Goal: Information Seeking & Learning: Learn about a topic

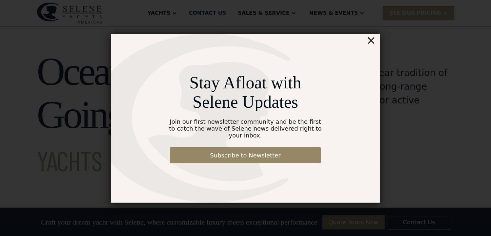
click at [376, 46] on div "Stay Afloat with Selene Updates Join our first newsletter community and be the …" at bounding box center [245, 118] width 269 height 169
click at [373, 45] on div "×" at bounding box center [371, 40] width 10 height 13
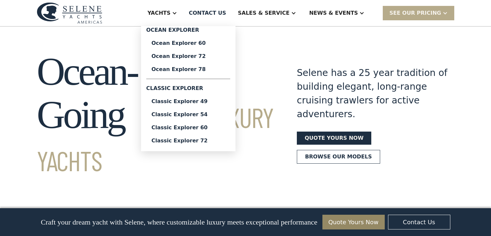
click at [197, 87] on div "Classic Explorer" at bounding box center [188, 88] width 84 height 13
drag, startPoint x: 197, startPoint y: 94, endPoint x: 196, endPoint y: 100, distance: 5.6
click at [197, 94] on div "Classic Explorer" at bounding box center [188, 88] width 84 height 13
click at [196, 100] on div "Classic Explorer 49" at bounding box center [187, 101] width 73 height 5
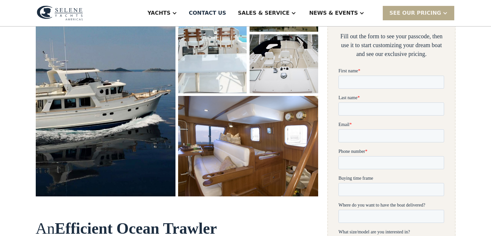
scroll to position [125, 0]
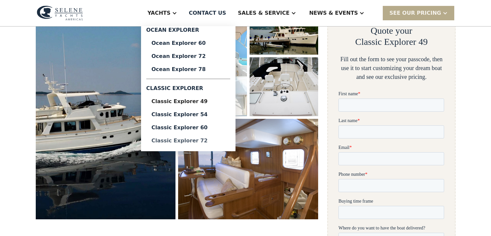
click at [210, 142] on div "Classic Explorer 72" at bounding box center [187, 140] width 73 height 5
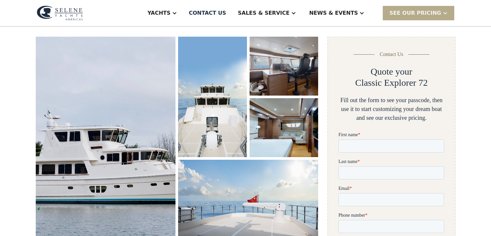
scroll to position [78, 0]
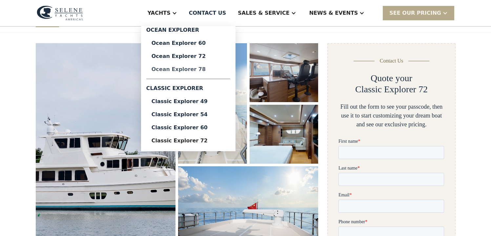
click at [200, 68] on div "Ocean Explorer 78" at bounding box center [187, 69] width 73 height 5
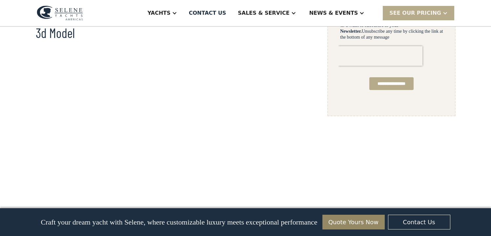
scroll to position [480, 0]
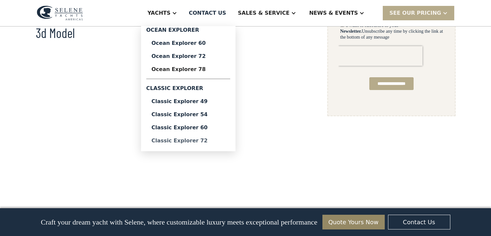
click at [217, 141] on div "Classic Explorer 72" at bounding box center [187, 140] width 73 height 5
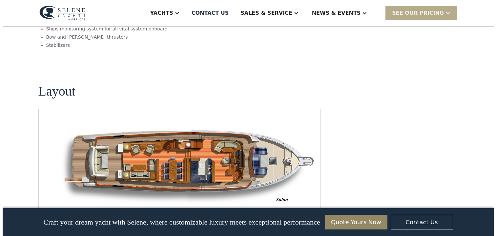
scroll to position [839, 0]
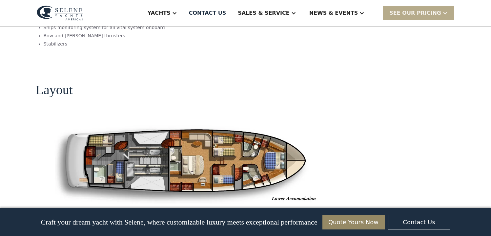
click at [305, 204] on img "Next slide" at bounding box center [307, 212] width 16 height 16
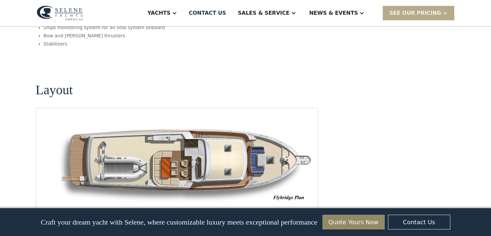
click at [304, 204] on img "Next slide" at bounding box center [307, 212] width 16 height 16
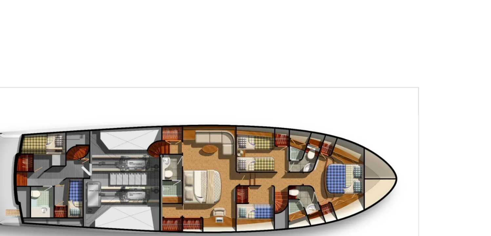
click at [287, 204] on img "Previous slide" at bounding box center [289, 212] width 16 height 16
click at [309, 204] on img "Next slide" at bounding box center [307, 212] width 16 height 16
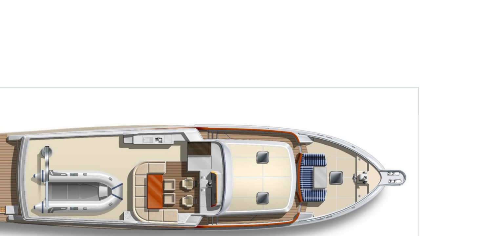
click at [309, 204] on img "Next slide" at bounding box center [307, 212] width 16 height 16
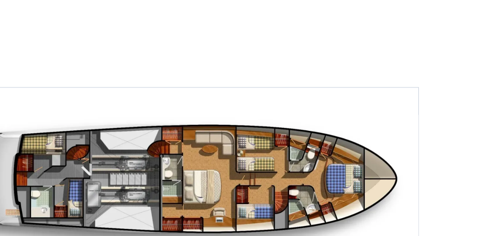
click at [288, 204] on img "Previous slide" at bounding box center [289, 212] width 16 height 16
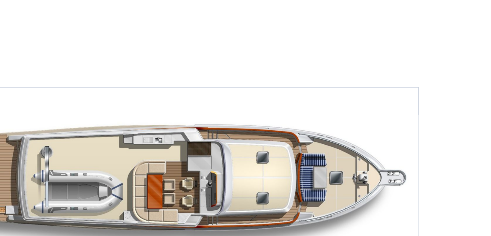
click at [288, 204] on img "Previous slide" at bounding box center [289, 212] width 16 height 16
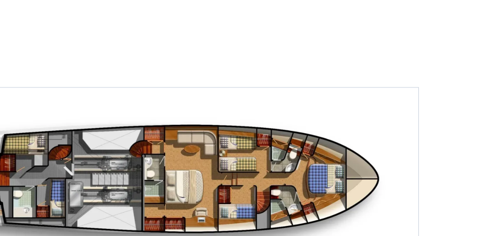
click at [288, 204] on img "Previous slide" at bounding box center [289, 212] width 16 height 16
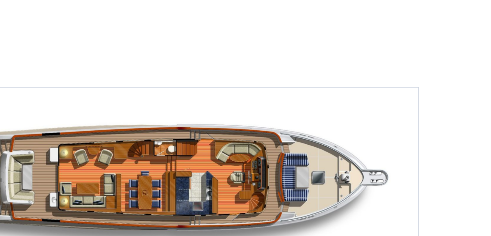
click at [288, 204] on img "Previous slide" at bounding box center [289, 212] width 16 height 16
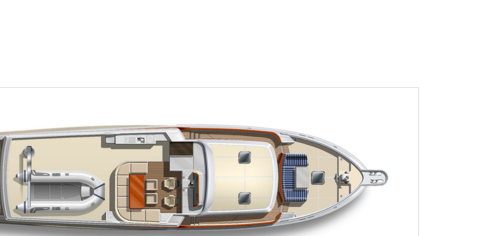
click at [288, 204] on img "Previous slide" at bounding box center [289, 212] width 16 height 16
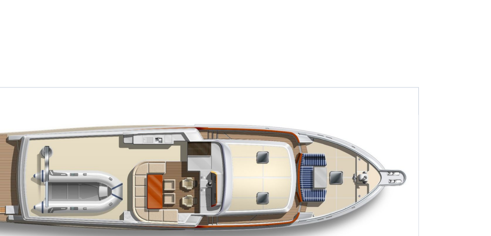
click at [287, 204] on img "Previous slide" at bounding box center [289, 212] width 16 height 16
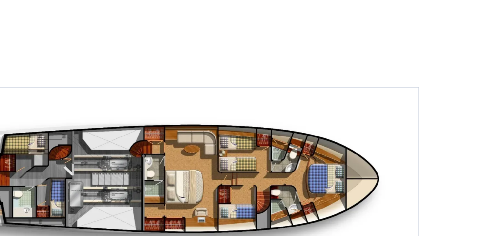
click at [275, 159] on img "open lightbox" at bounding box center [176, 164] width 271 height 81
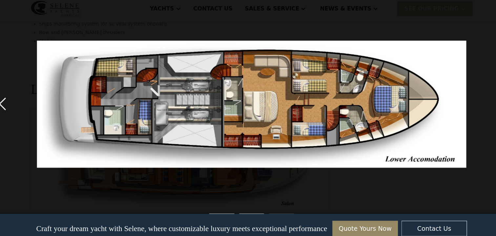
click at [16, 103] on div "previous image" at bounding box center [11, 104] width 22 height 199
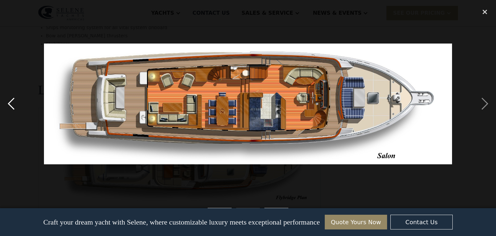
click at [11, 107] on div "previous image" at bounding box center [11, 104] width 22 height 199
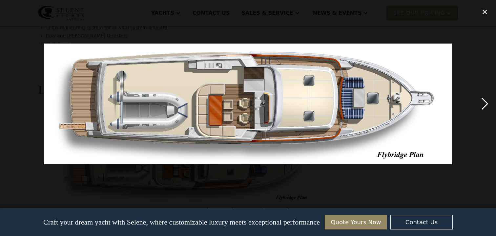
click at [486, 109] on div "next image" at bounding box center [484, 104] width 22 height 199
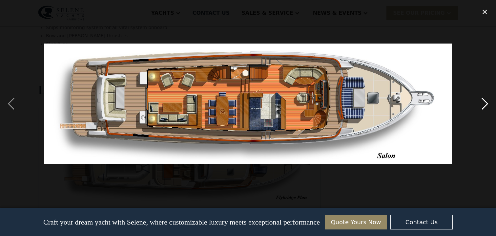
click at [486, 109] on div "next image" at bounding box center [484, 104] width 22 height 199
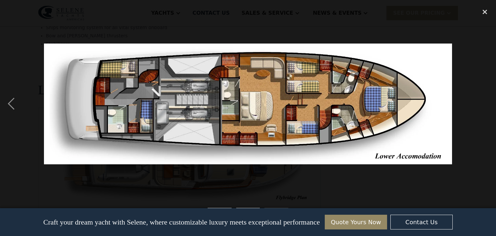
click at [486, 109] on div "next image" at bounding box center [484, 104] width 22 height 199
click at [482, 12] on div "close lightbox" at bounding box center [484, 12] width 22 height 14
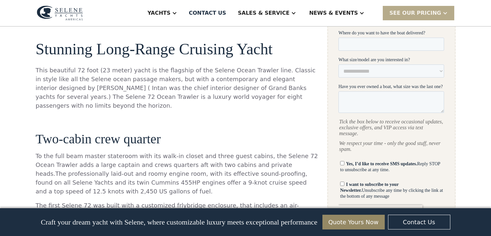
scroll to position [0, 0]
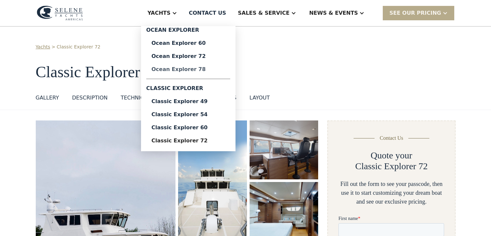
click at [196, 71] on div "Ocean Explorer 78" at bounding box center [187, 69] width 73 height 5
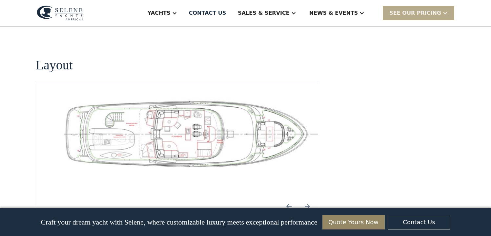
scroll to position [974, 0]
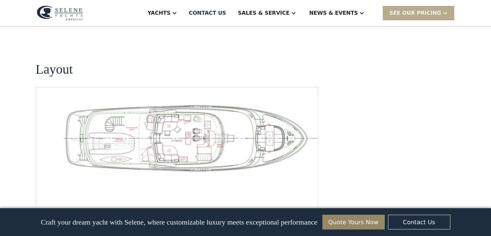
click at [191, 103] on img "open lightbox" at bounding box center [186, 137] width 271 height 69
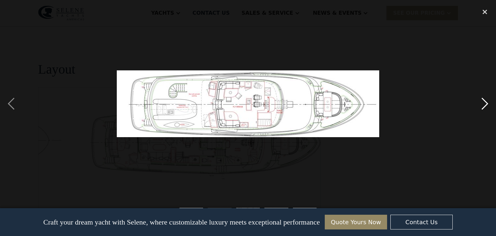
click at [486, 101] on div "next image" at bounding box center [484, 104] width 22 height 199
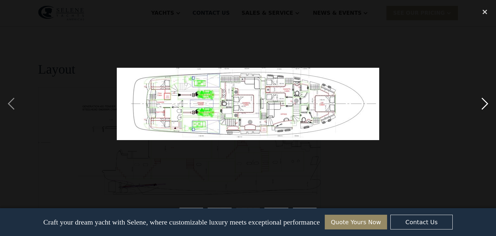
click at [481, 105] on div "next image" at bounding box center [484, 104] width 22 height 199
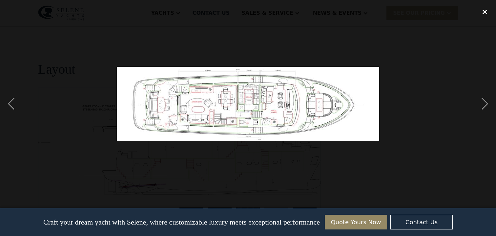
click at [480, 16] on div "close lightbox" at bounding box center [484, 12] width 22 height 14
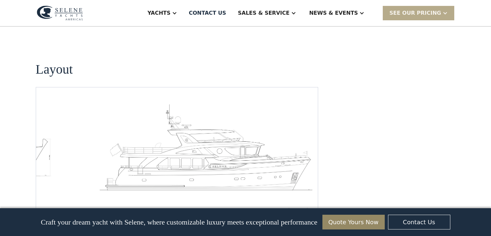
click at [305, 203] on img "Next slide" at bounding box center [307, 211] width 16 height 16
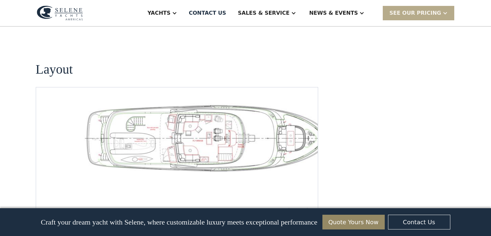
click at [305, 203] on img "Next slide" at bounding box center [307, 211] width 16 height 16
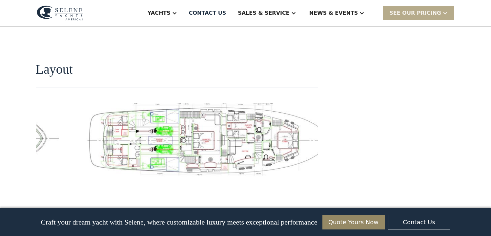
click at [305, 203] on img "Next slide" at bounding box center [307, 211] width 16 height 16
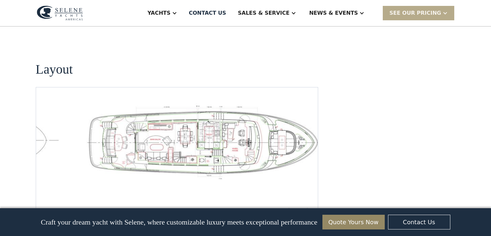
click at [305, 203] on img "Next slide" at bounding box center [307, 211] width 16 height 16
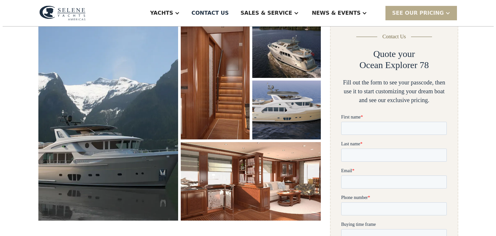
scroll to position [100, 0]
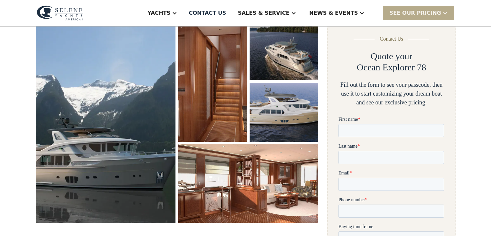
click at [157, 101] on img "open lightbox" at bounding box center [106, 122] width 140 height 202
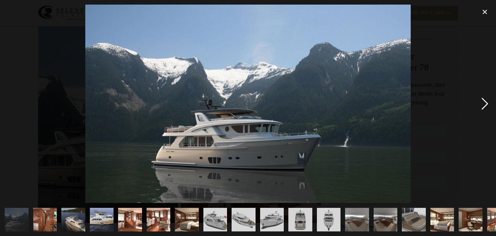
click at [485, 104] on div "next image" at bounding box center [484, 104] width 22 height 199
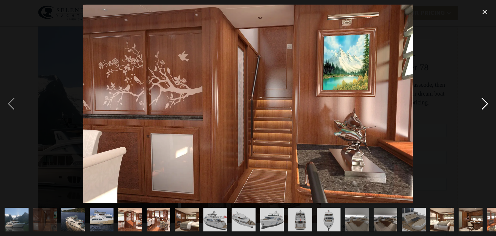
click at [485, 104] on div "next image" at bounding box center [484, 104] width 22 height 199
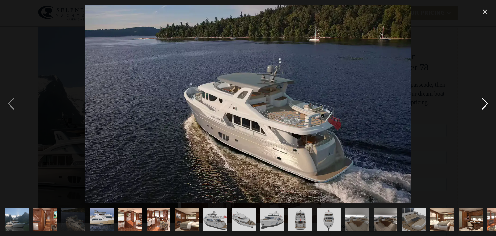
click at [485, 104] on div "next image" at bounding box center [484, 104] width 22 height 199
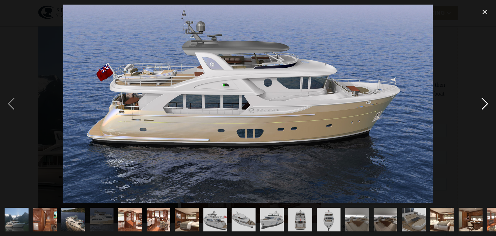
click at [485, 104] on div "next image" at bounding box center [484, 104] width 22 height 199
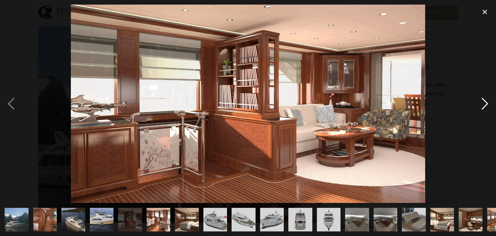
click at [485, 104] on div "next image" at bounding box center [484, 104] width 22 height 199
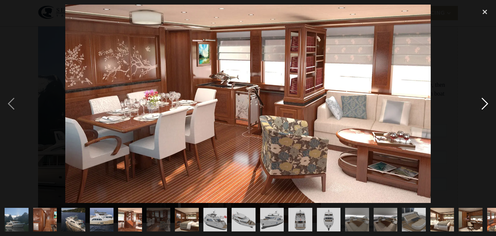
click at [485, 104] on div "next image" at bounding box center [484, 104] width 22 height 199
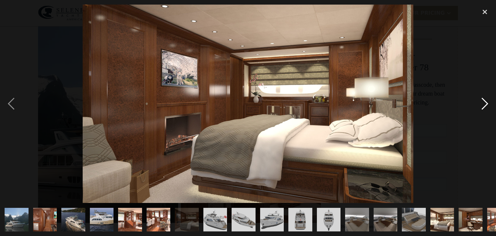
click at [485, 104] on div "next image" at bounding box center [484, 104] width 22 height 199
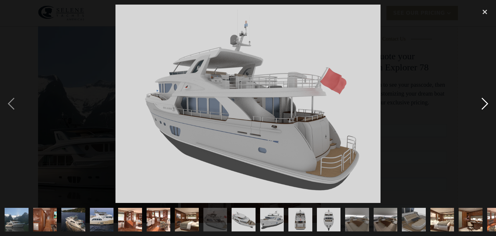
click at [485, 104] on div "next image" at bounding box center [484, 104] width 22 height 199
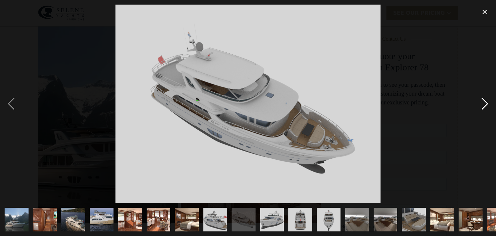
click at [485, 104] on div "next image" at bounding box center [484, 104] width 22 height 199
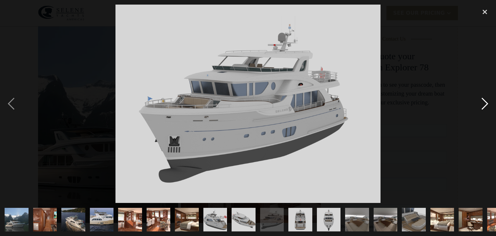
click at [485, 104] on div "next image" at bounding box center [484, 104] width 22 height 199
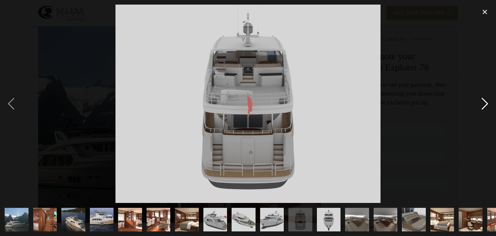
click at [485, 104] on div "next image" at bounding box center [484, 104] width 22 height 199
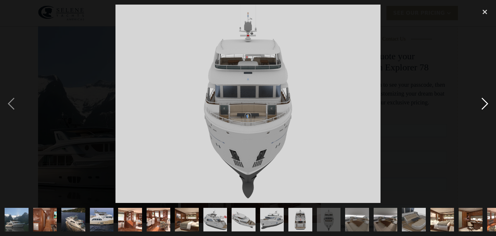
click at [485, 104] on div "next image" at bounding box center [484, 104] width 22 height 199
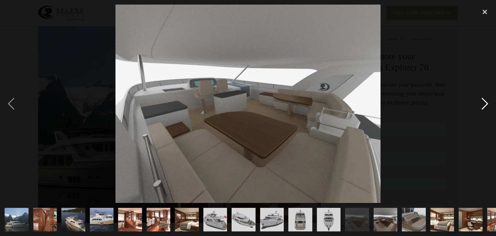
click at [485, 104] on div "next image" at bounding box center [484, 104] width 22 height 199
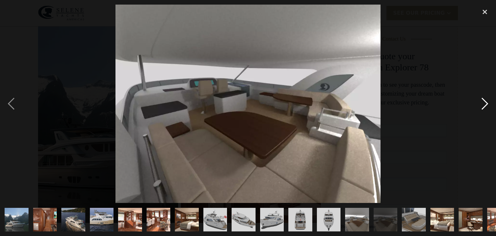
click at [485, 104] on div "next image" at bounding box center [484, 104] width 22 height 199
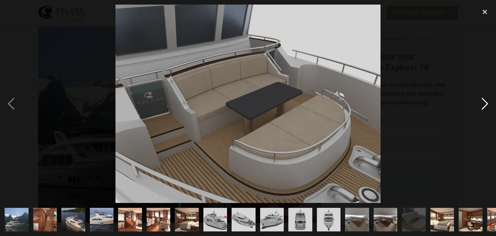
click at [485, 104] on div "next image" at bounding box center [484, 104] width 22 height 199
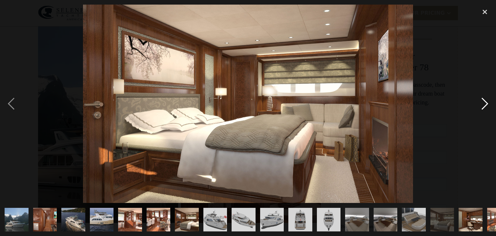
click at [485, 104] on div "next image" at bounding box center [484, 104] width 22 height 199
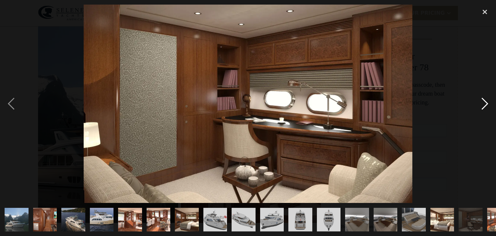
click at [485, 104] on div "next image" at bounding box center [484, 104] width 22 height 199
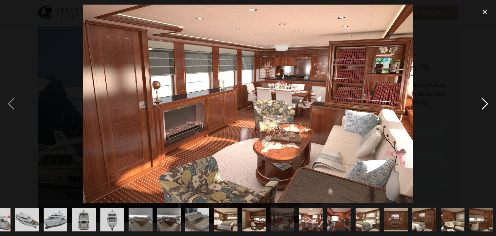
scroll to position [0, 218]
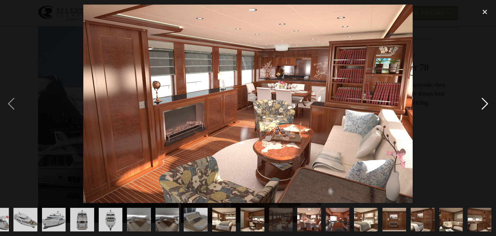
click at [485, 104] on div "next image" at bounding box center [484, 104] width 22 height 199
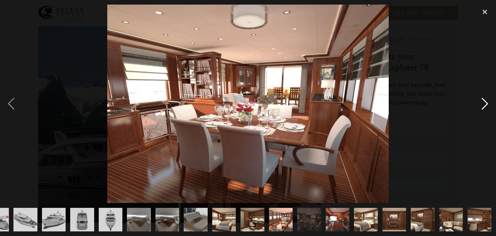
click at [485, 104] on div "next image" at bounding box center [484, 104] width 22 height 199
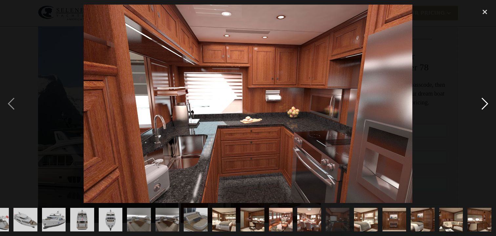
click at [485, 104] on div "next image" at bounding box center [484, 104] width 22 height 199
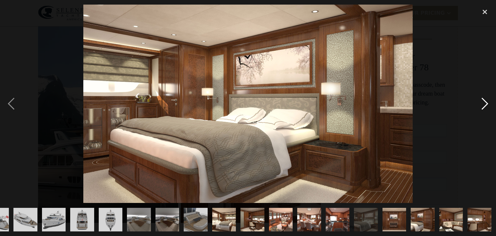
click at [485, 104] on div "next image" at bounding box center [484, 104] width 22 height 199
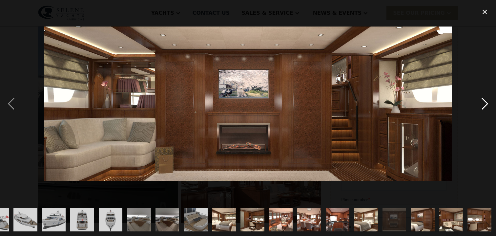
click at [485, 104] on div "next image" at bounding box center [484, 104] width 22 height 199
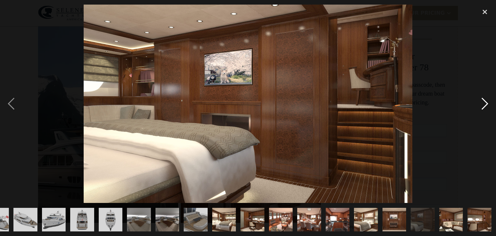
click at [485, 104] on div "next image" at bounding box center [484, 104] width 22 height 199
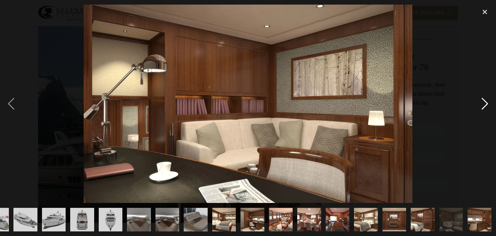
click at [485, 104] on div "next image" at bounding box center [484, 104] width 22 height 199
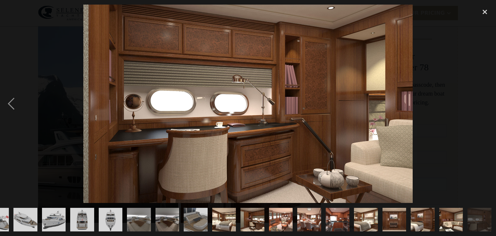
click at [485, 104] on div "next image" at bounding box center [484, 104] width 22 height 199
